Goal: Transaction & Acquisition: Purchase product/service

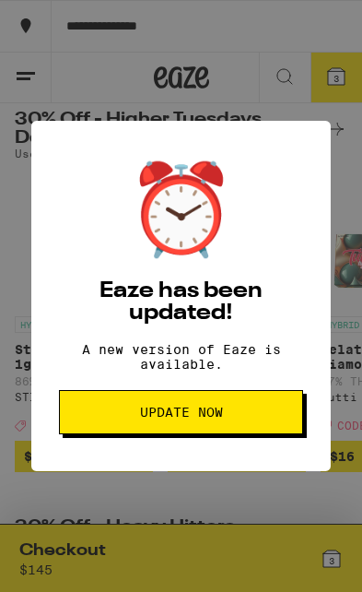
scroll to position [0, 18175]
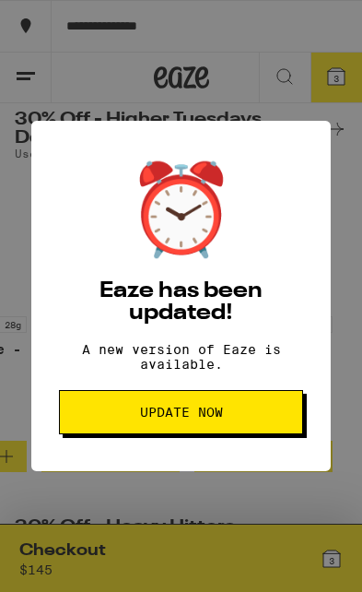
click at [251, 418] on span "Update Now" at bounding box center [181, 411] width 213 height 13
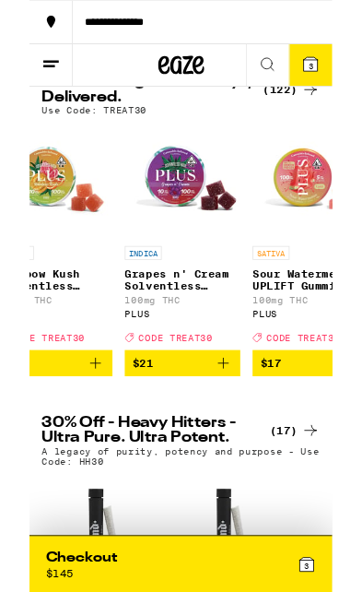
scroll to position [76, 0]
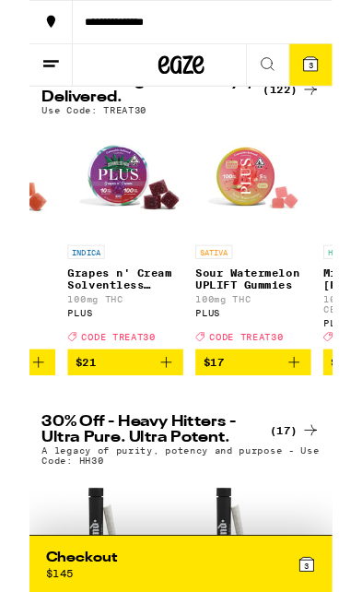
click at [316, 440] on icon "Add to bag" at bounding box center [316, 434] width 13 height 13
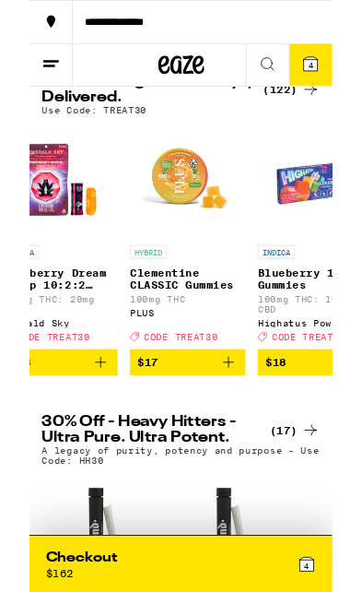
scroll to position [0, 4003]
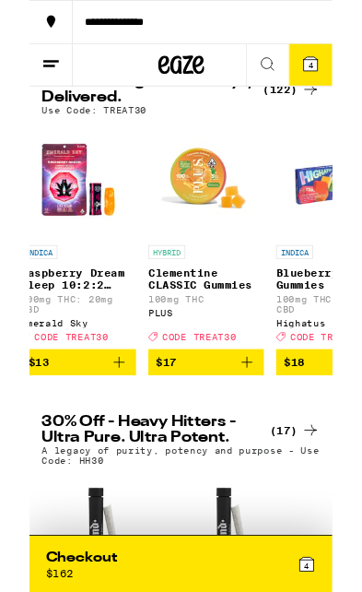
click at [261, 445] on icon "Add to bag" at bounding box center [260, 434] width 22 height 22
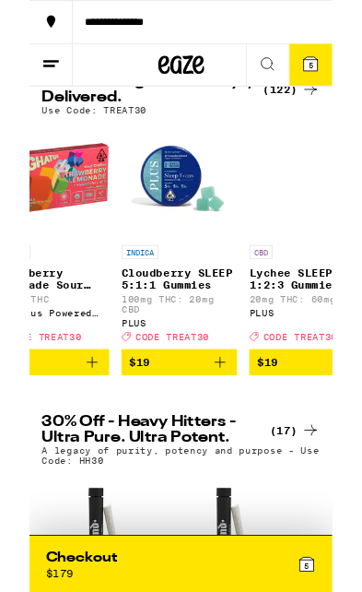
scroll to position [0, 4800]
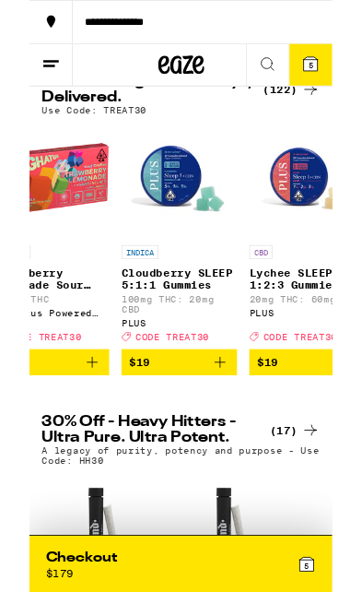
click at [235, 445] on icon "Add to bag" at bounding box center [228, 434] width 22 height 22
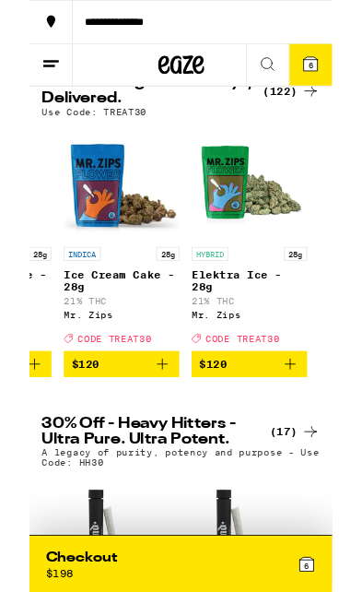
scroll to position [0, 18328]
click at [335, 79] on span "6" at bounding box center [337, 78] width 6 height 11
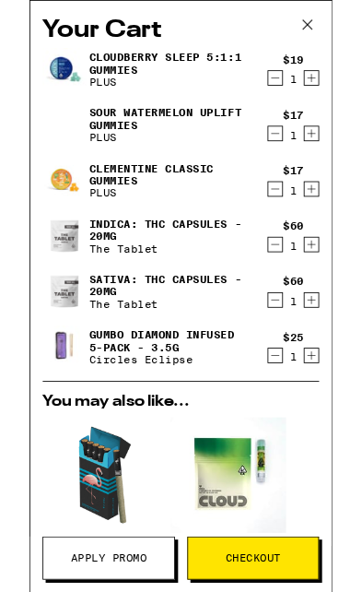
click at [299, 236] on icon "Decrement" at bounding box center [294, 226] width 17 height 22
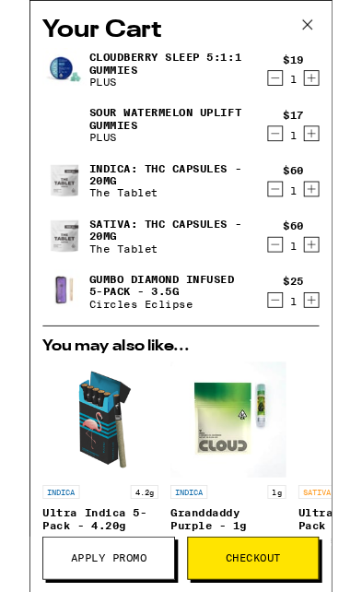
click at [300, 161] on icon "Decrement" at bounding box center [294, 159] width 17 height 22
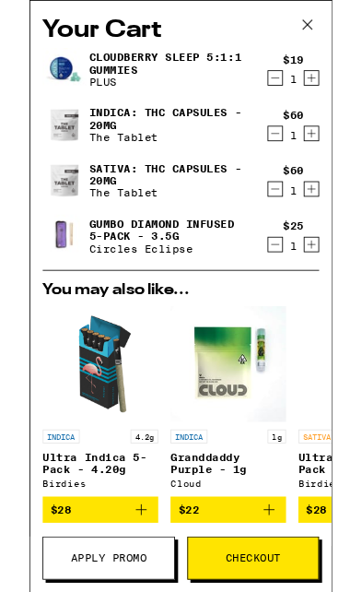
click at [290, 94] on icon "Decrement" at bounding box center [294, 93] width 17 height 22
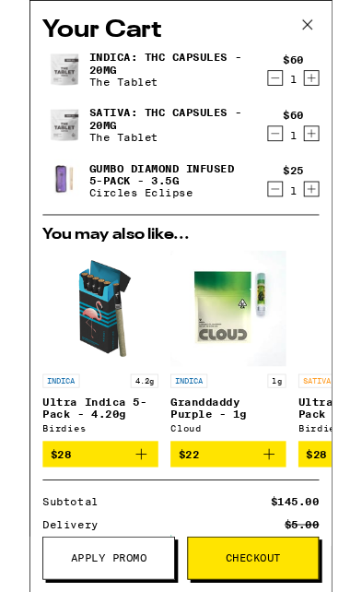
click at [295, 234] on icon "Decrement" at bounding box center [294, 226] width 17 height 22
